Goal: Task Accomplishment & Management: Use online tool/utility

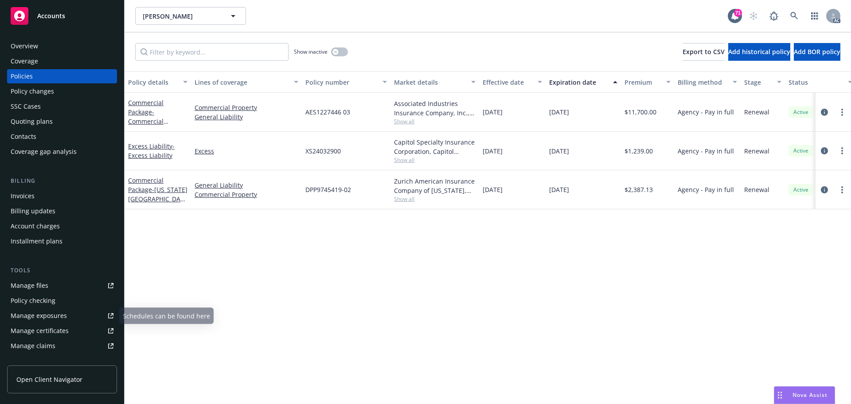
click at [35, 285] on div "Manage files" at bounding box center [30, 285] width 38 height 14
click at [824, 190] on icon "circleInformation" at bounding box center [824, 189] width 7 height 7
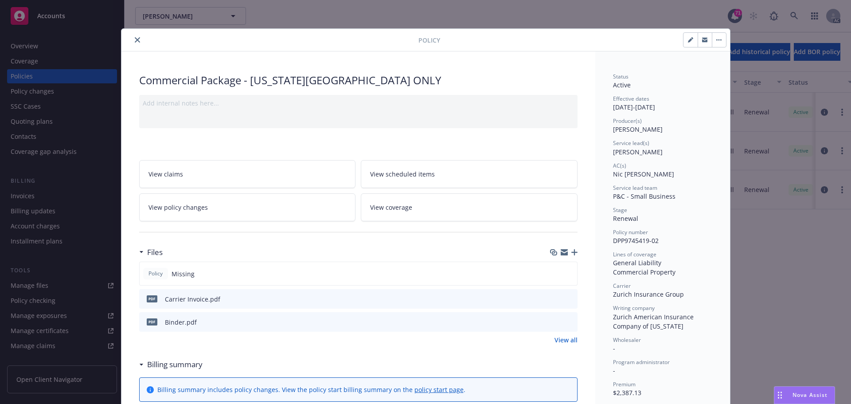
click at [561, 340] on link "View all" at bounding box center [565, 339] width 23 height 9
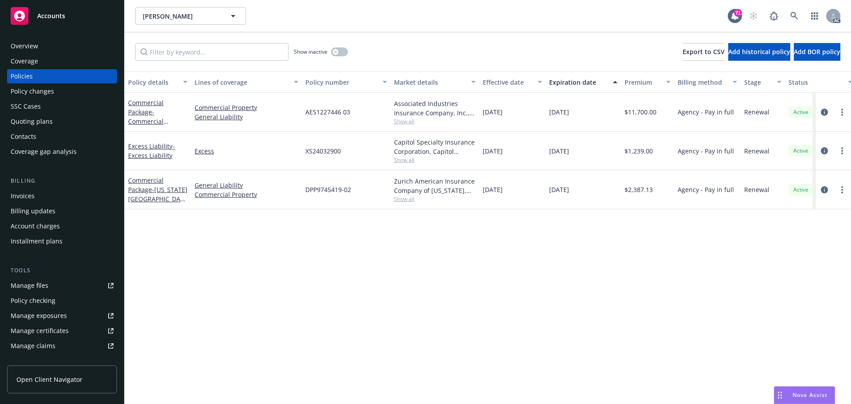
click at [376, 240] on div "Policy details Lines of coverage Policy number Market details Effective date Ex…" at bounding box center [488, 237] width 726 height 332
click at [821, 189] on icon "circleInformation" at bounding box center [824, 189] width 7 height 7
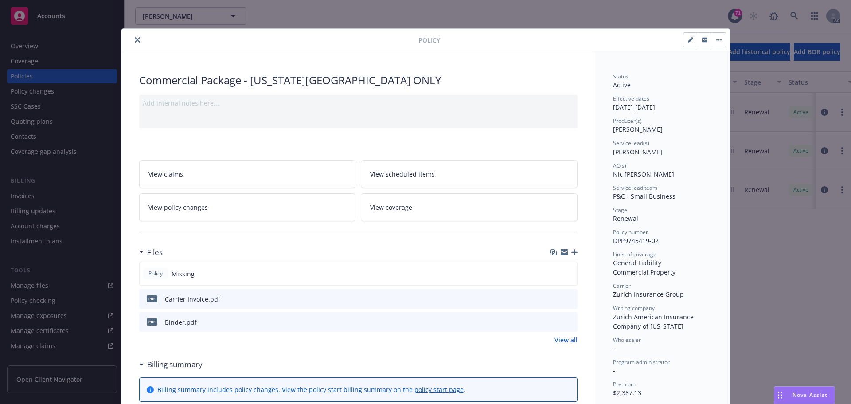
click at [566, 321] on icon "preview file" at bounding box center [569, 321] width 8 height 6
click at [135, 37] on icon "close" at bounding box center [137, 39] width 5 height 5
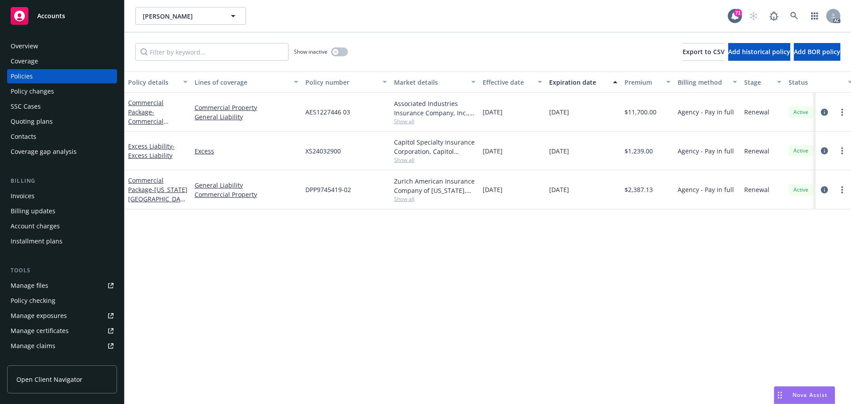
click at [31, 197] on div "Invoices" at bounding box center [23, 196] width 24 height 14
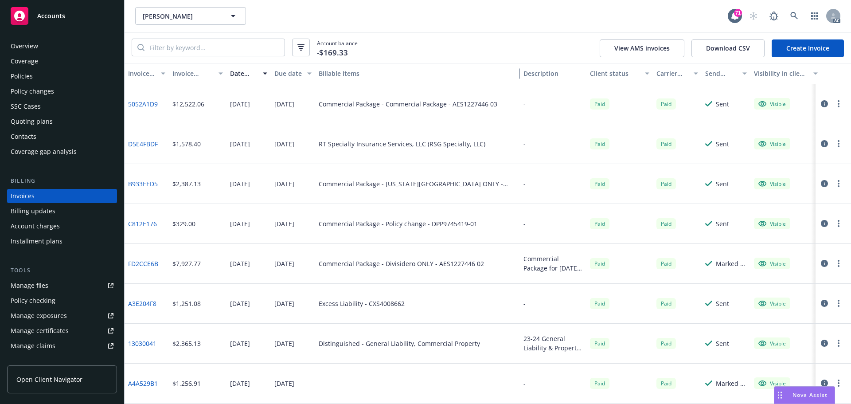
drag, startPoint x: 486, startPoint y: 75, endPoint x: 542, endPoint y: 93, distance: 58.6
click at [549, 91] on div "Invoice ID Invoice amount Date issued Due date Billable items Description Clien…" at bounding box center [488, 233] width 726 height 341
click at [139, 183] on link "B933EED5" at bounding box center [143, 183] width 30 height 9
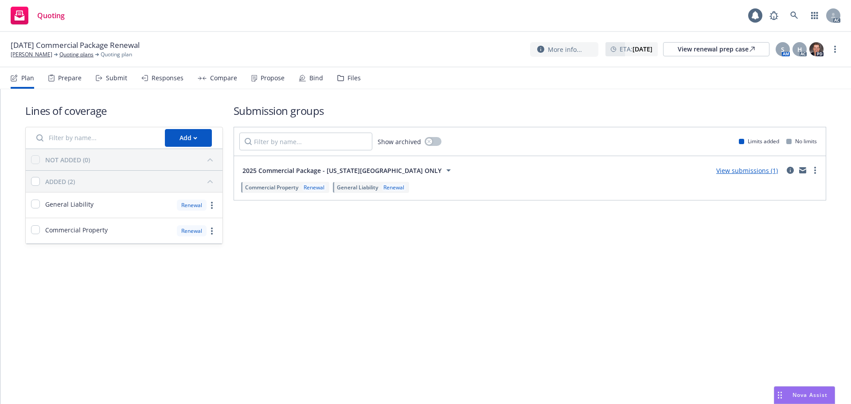
click at [109, 81] on div "Submit" at bounding box center [116, 77] width 21 height 7
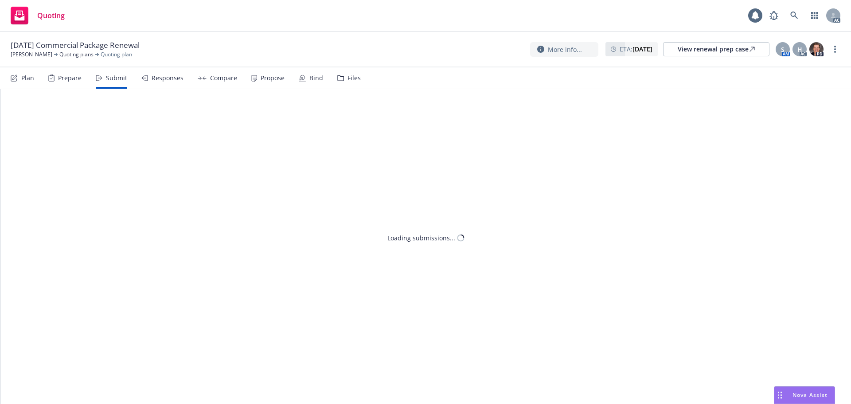
click at [164, 80] on div "Responses" at bounding box center [168, 77] width 32 height 7
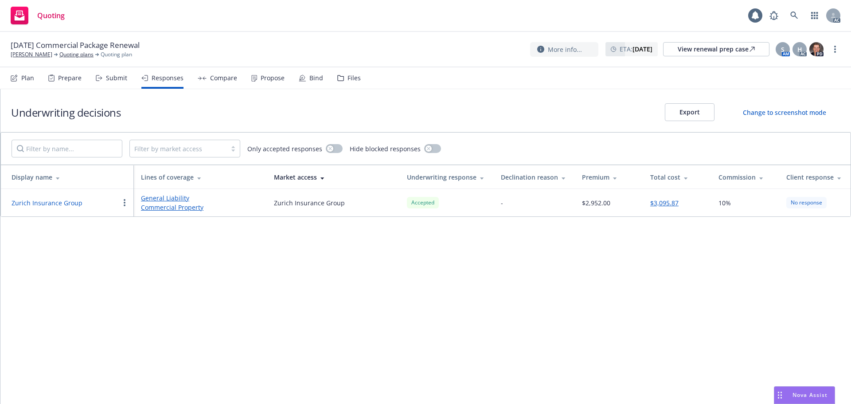
click at [67, 202] on button "Zurich Insurance Group" at bounding box center [47, 202] width 71 height 9
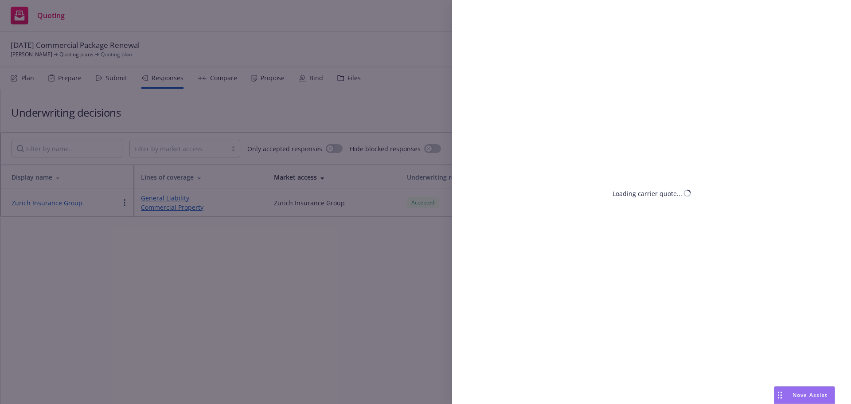
select select "CA"
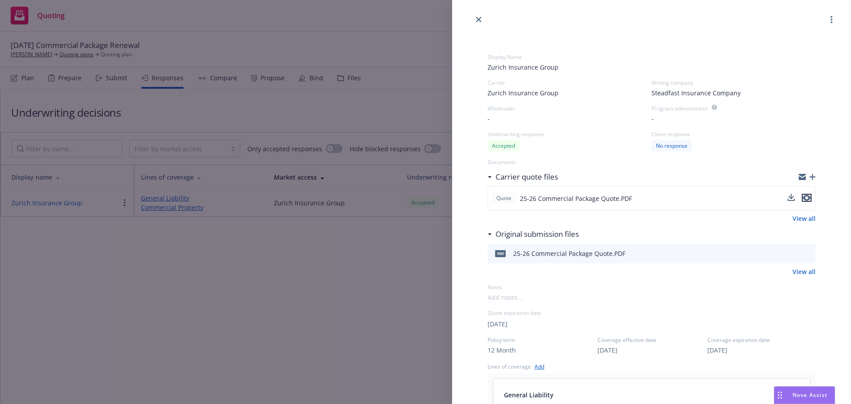
click at [803, 197] on icon "preview file" at bounding box center [807, 198] width 8 height 6
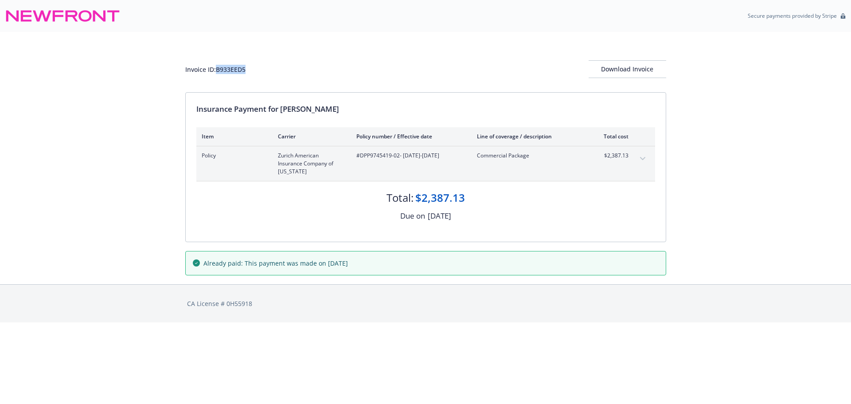
drag, startPoint x: 219, startPoint y: 71, endPoint x: 250, endPoint y: 69, distance: 32.0
click at [250, 69] on div "Invoice ID: B933EED5 Download Invoice" at bounding box center [425, 69] width 481 height 18
copy div "B933EED5"
click at [644, 159] on icon "expand content" at bounding box center [642, 158] width 5 height 3
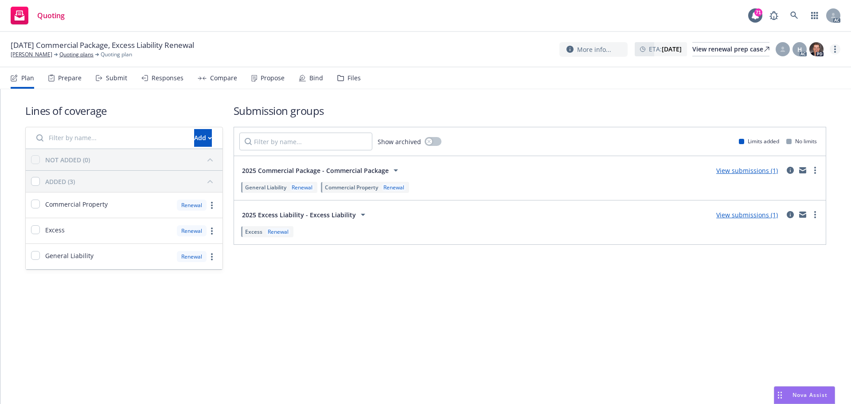
click at [834, 47] on icon "more" at bounding box center [835, 49] width 2 height 7
click at [806, 73] on link "Copy logging email" at bounding box center [790, 68] width 99 height 18
click at [809, 395] on span "Nova Assist" at bounding box center [809, 395] width 35 height 8
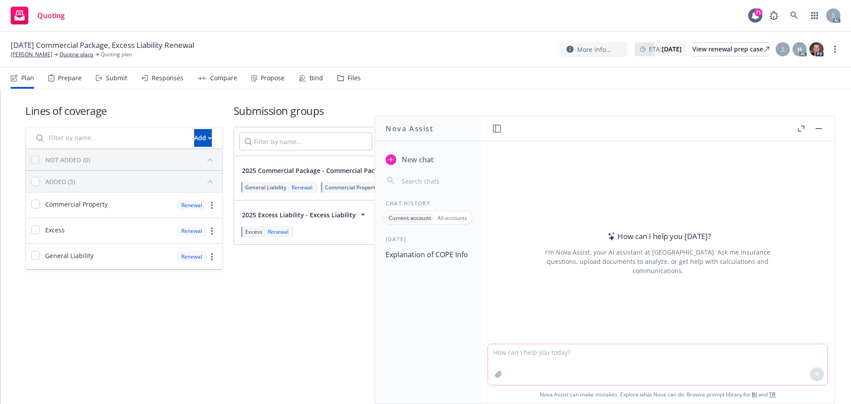
click at [613, 363] on textarea at bounding box center [658, 364] width 340 height 41
type textarea "what is COPE info in property policy"
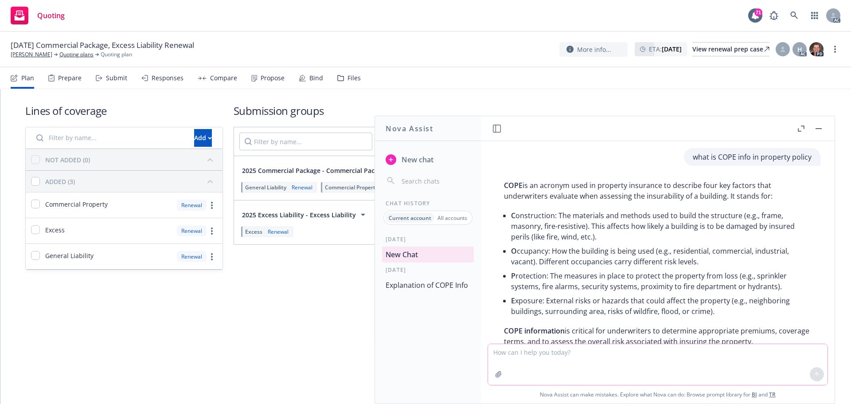
scroll to position [56, 0]
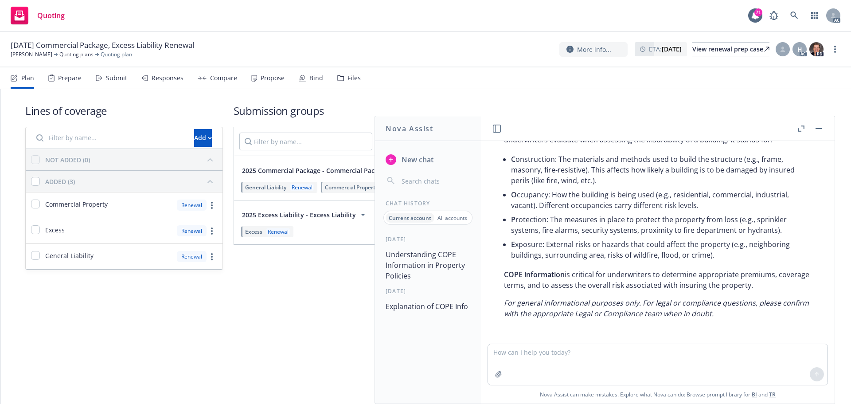
click at [818, 128] on rect "button" at bounding box center [819, 128] width 6 height 1
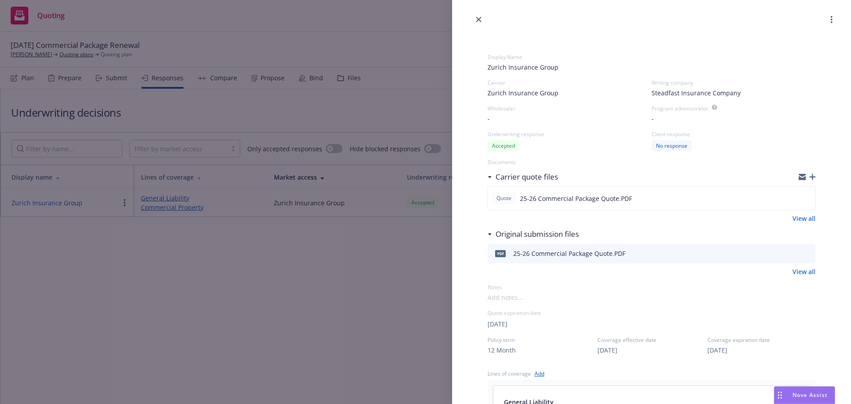
select select "CA"
click at [275, 311] on div "Display Name Zurich Insurance Group Carrier Zurich Insurance Group Writing comp…" at bounding box center [425, 202] width 851 height 404
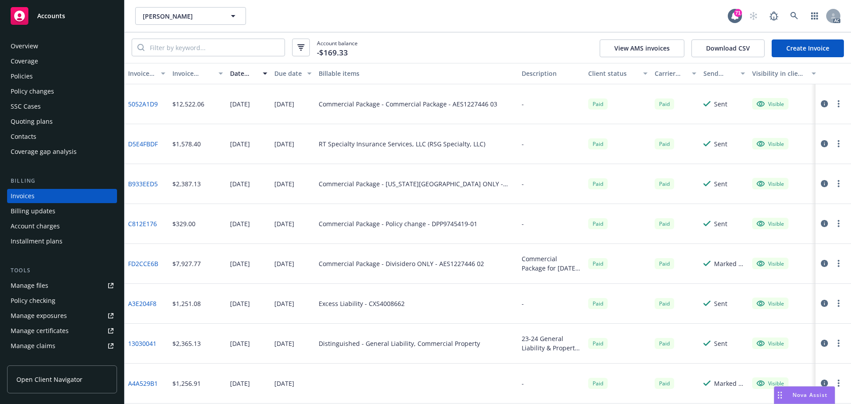
click at [25, 80] on div "Policies" at bounding box center [22, 76] width 22 height 14
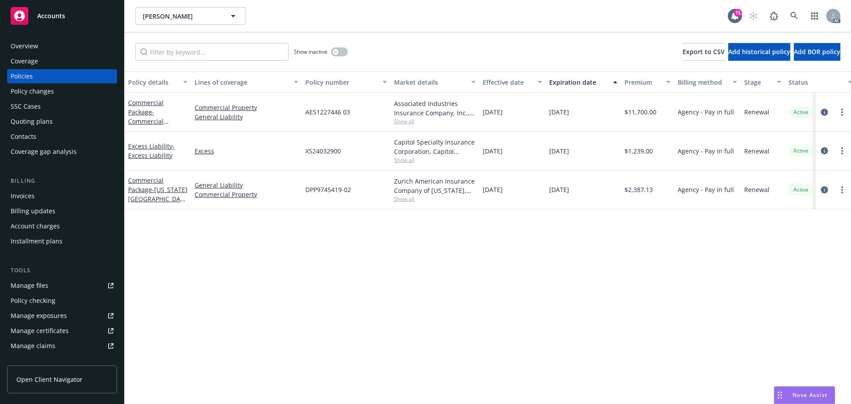
click at [824, 191] on icon "circleInformation" at bounding box center [824, 189] width 7 height 7
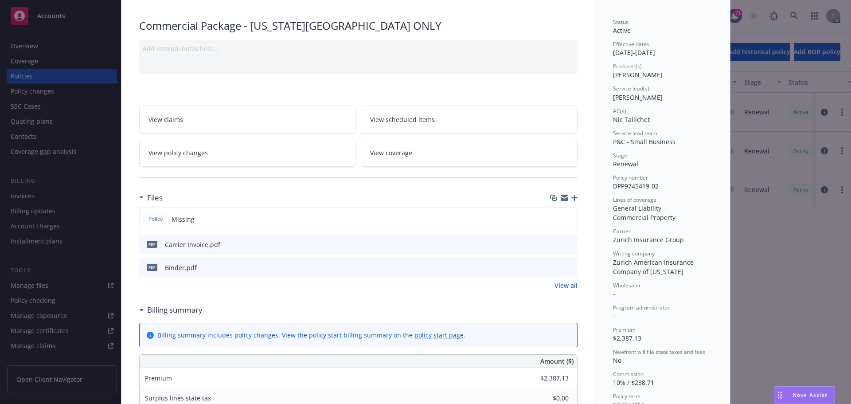
scroll to position [89, 0]
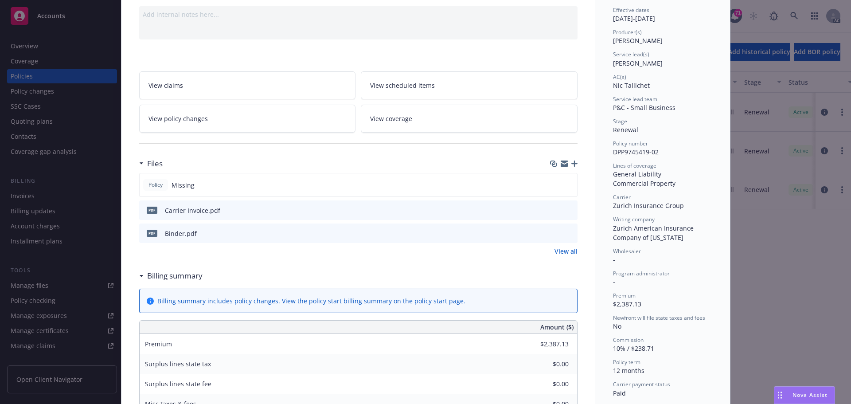
click at [613, 205] on span "Zurich Insurance Group" at bounding box center [648, 205] width 71 height 8
drag, startPoint x: 611, startPoint y: 207, endPoint x: 627, endPoint y: 207, distance: 15.5
copy span "Zurich"
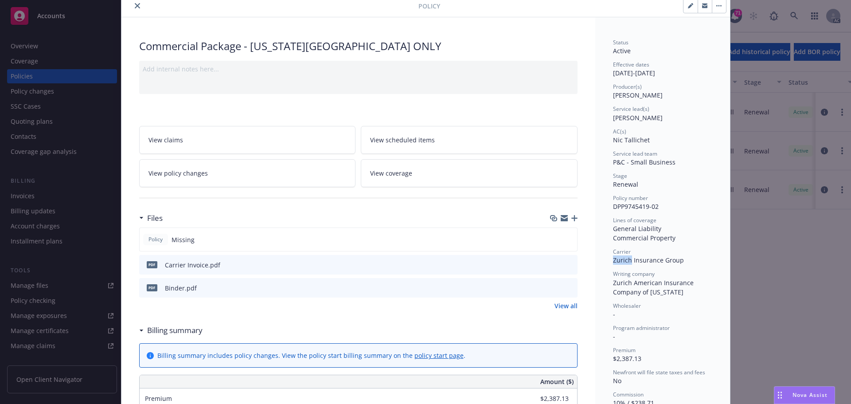
scroll to position [44, 0]
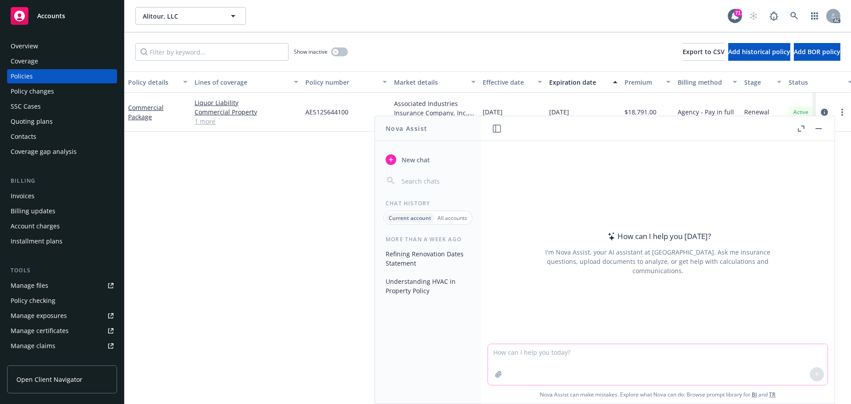
click at [566, 365] on textarea at bounding box center [658, 364] width 340 height 41
paste textarea "the insured said pull all updates as of 2018.. he stated that it was gutted dow…"
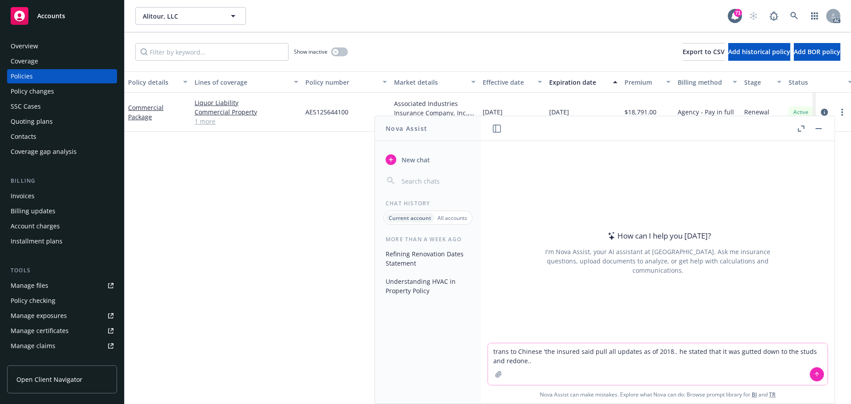
type textarea "trans to Chinese 'the insured said pull all updates as of 2018.. he stated that…"
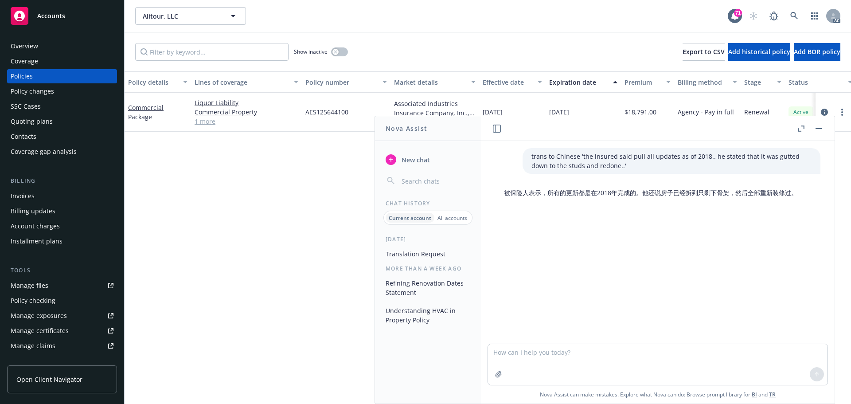
click at [820, 131] on button "button" at bounding box center [818, 128] width 11 height 11
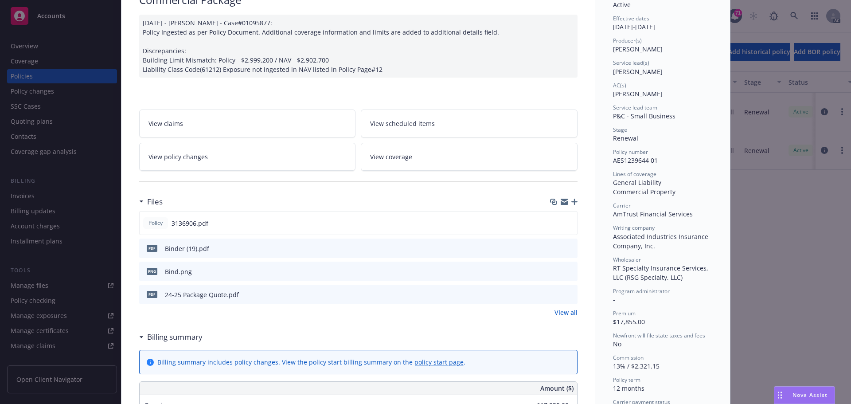
scroll to position [89, 0]
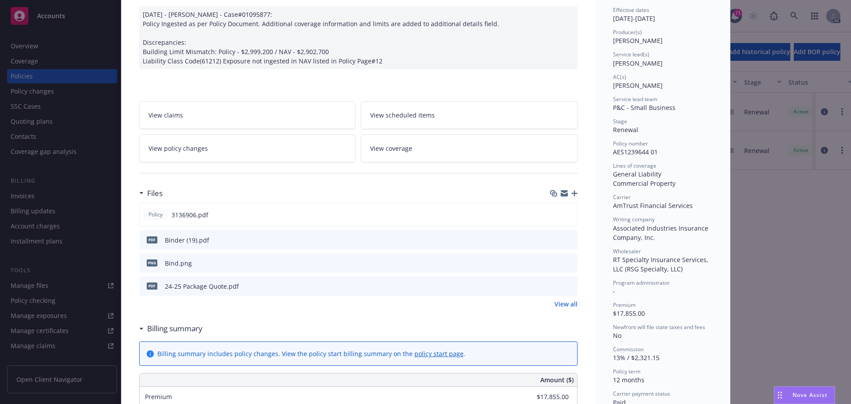
click at [799, 332] on div "Policy Commercial Package 10/16/2024 - Srilakshmi Netela - Case#01095877: Polic…" at bounding box center [425, 202] width 851 height 404
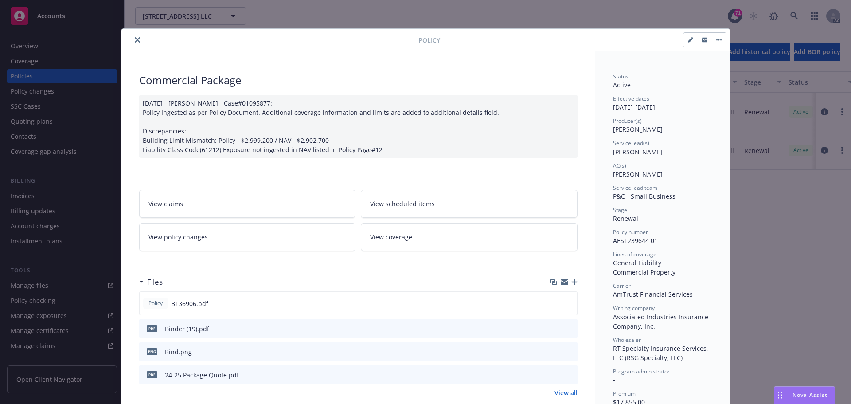
click at [135, 41] on icon "close" at bounding box center [137, 39] width 5 height 5
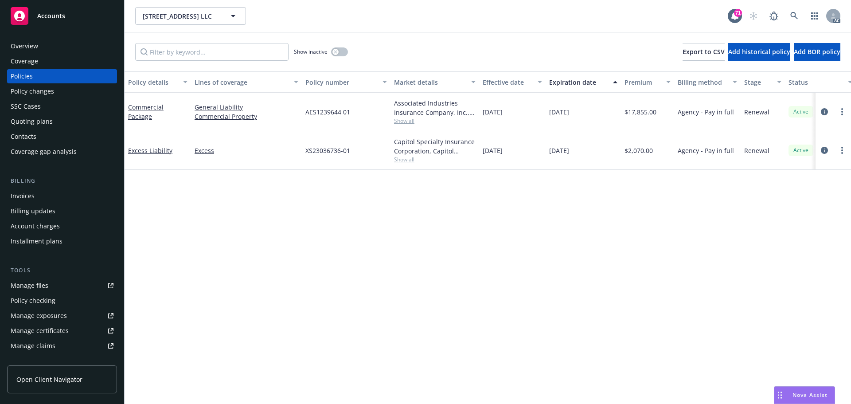
click at [41, 288] on div "Manage files" at bounding box center [30, 285] width 38 height 14
click at [824, 151] on icon "circleInformation" at bounding box center [824, 150] width 7 height 7
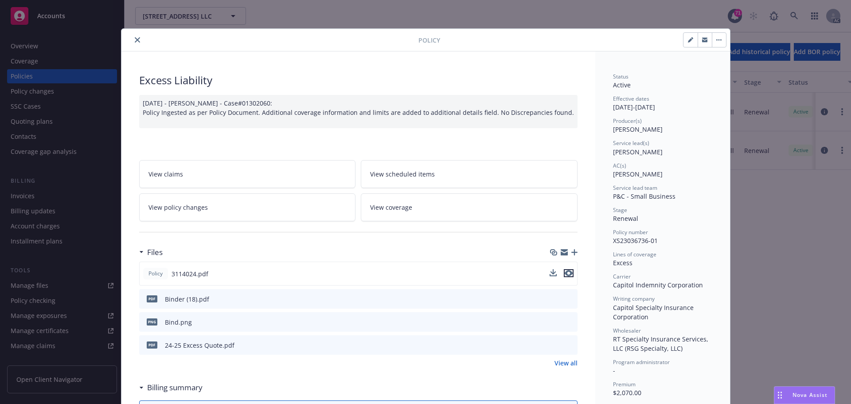
click at [565, 274] on icon "preview file" at bounding box center [569, 273] width 8 height 6
click at [135, 39] on icon "close" at bounding box center [137, 39] width 5 height 5
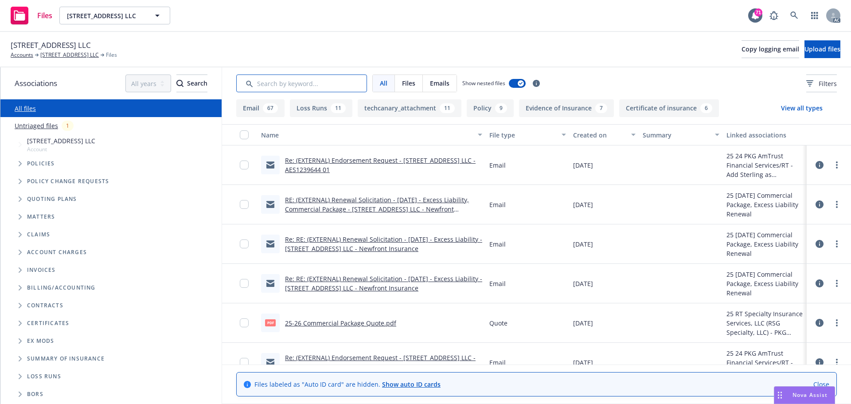
click at [324, 83] on input "Search by keyword..." at bounding box center [301, 83] width 131 height 18
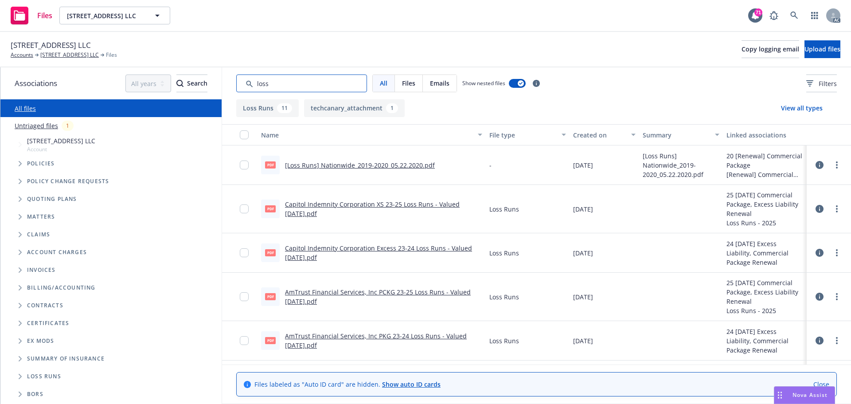
type input "loss"
click at [405, 296] on link "AmTrust Financial Services, Inc PCKG 23-25 Loss Runs - Valued 07-07-2025.pdf" at bounding box center [378, 297] width 186 height 18
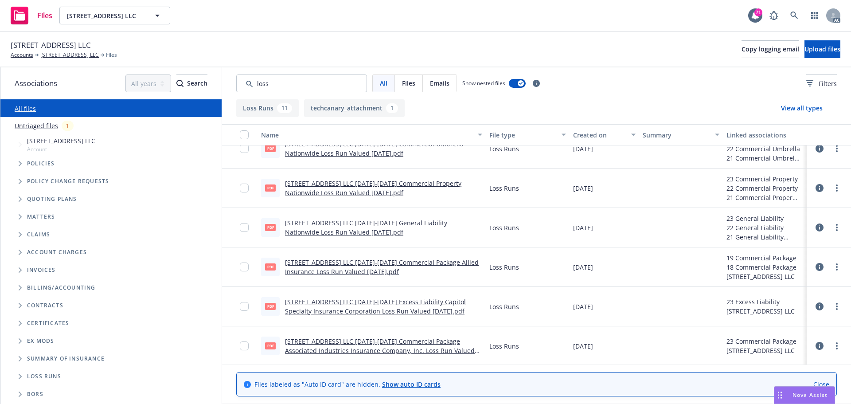
scroll to position [252, 0]
